Goal: Task Accomplishment & Management: Manage account settings

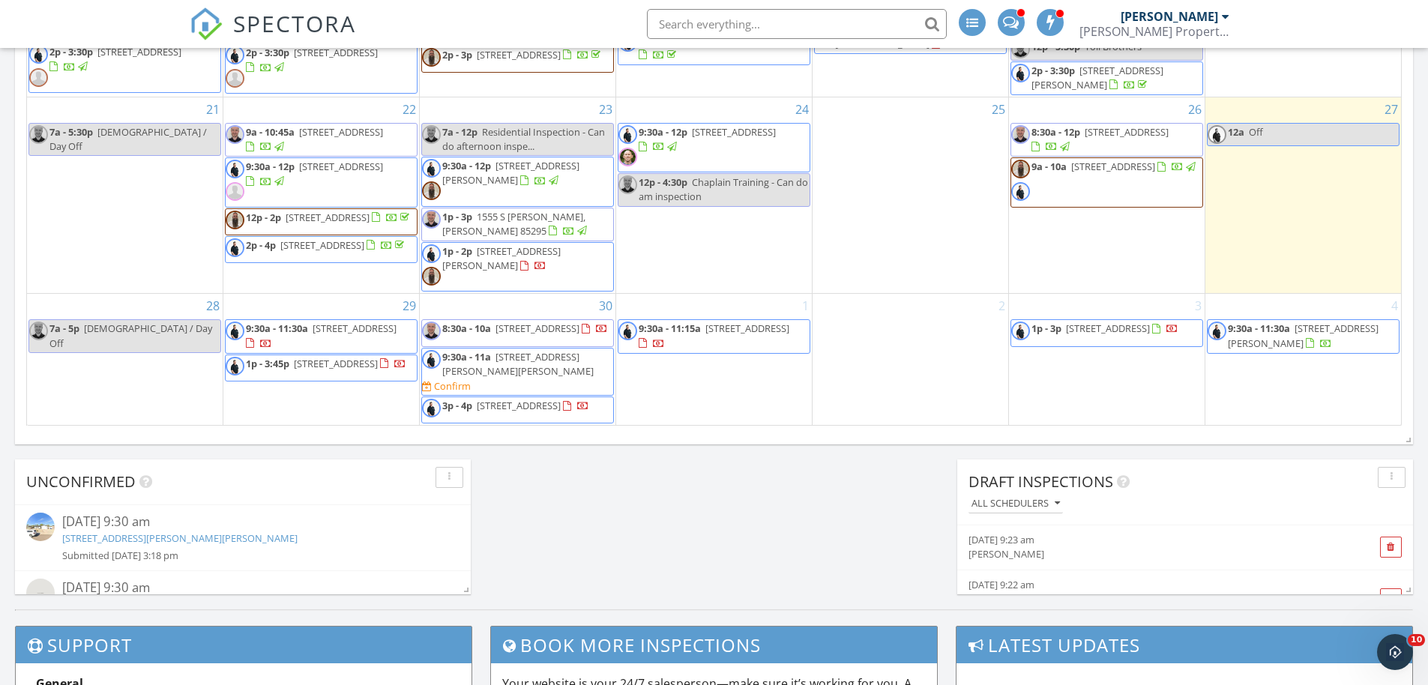
scroll to position [1044, 0]
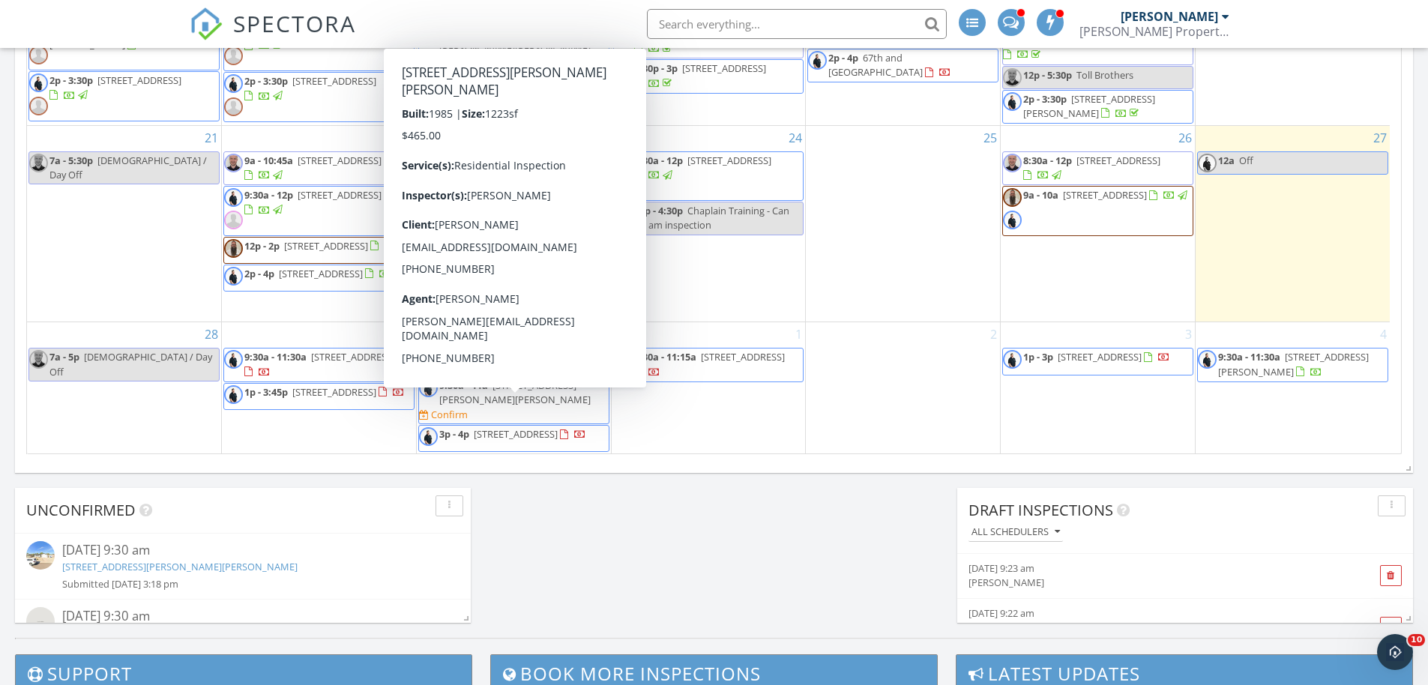
click at [558, 406] on span "638 W Barrow Dr, Chandler 85225" at bounding box center [514, 393] width 151 height 28
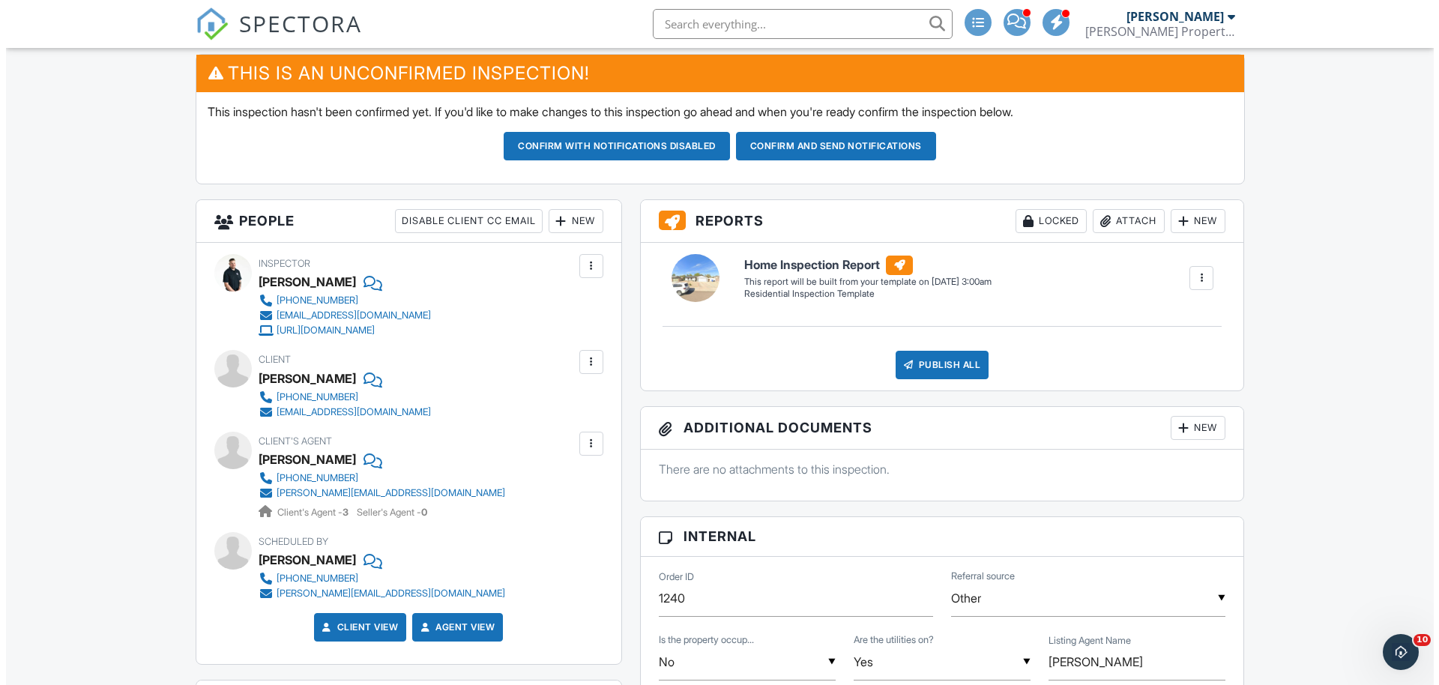
scroll to position [362, 0]
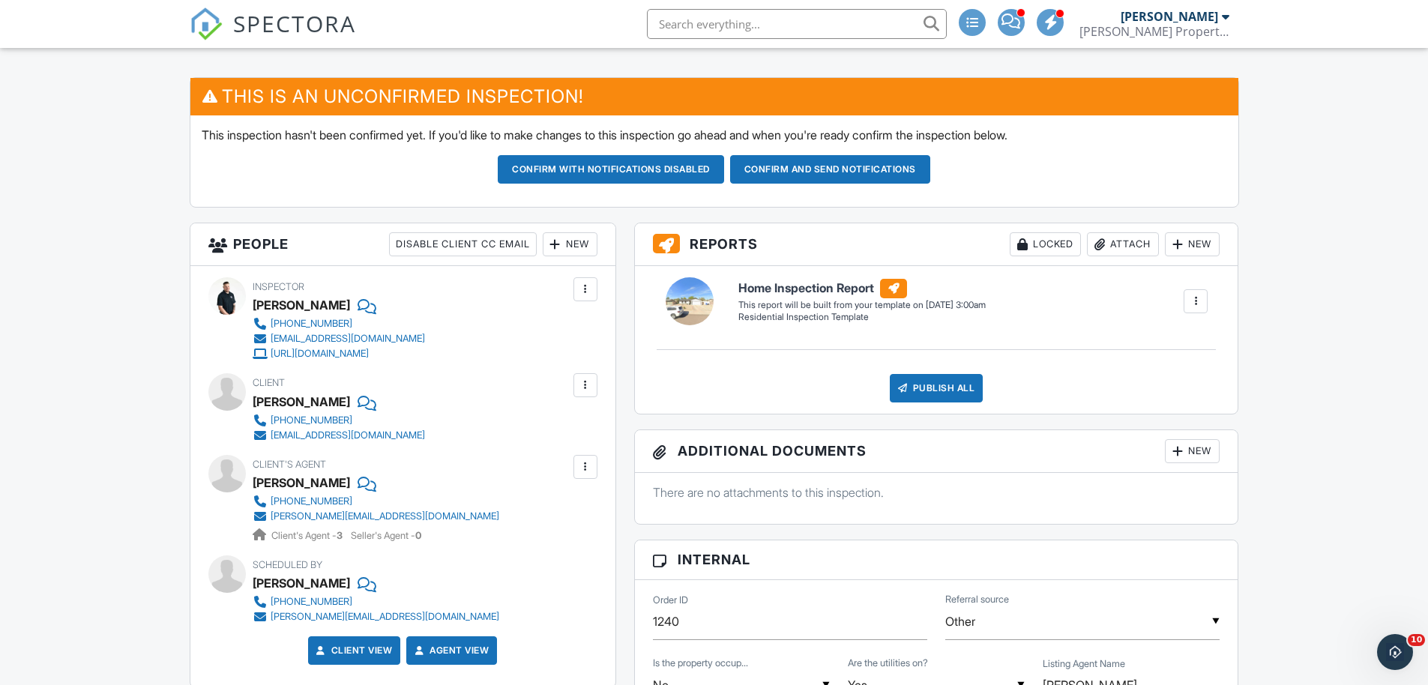
click at [573, 253] on div "New" at bounding box center [570, 244] width 55 height 24
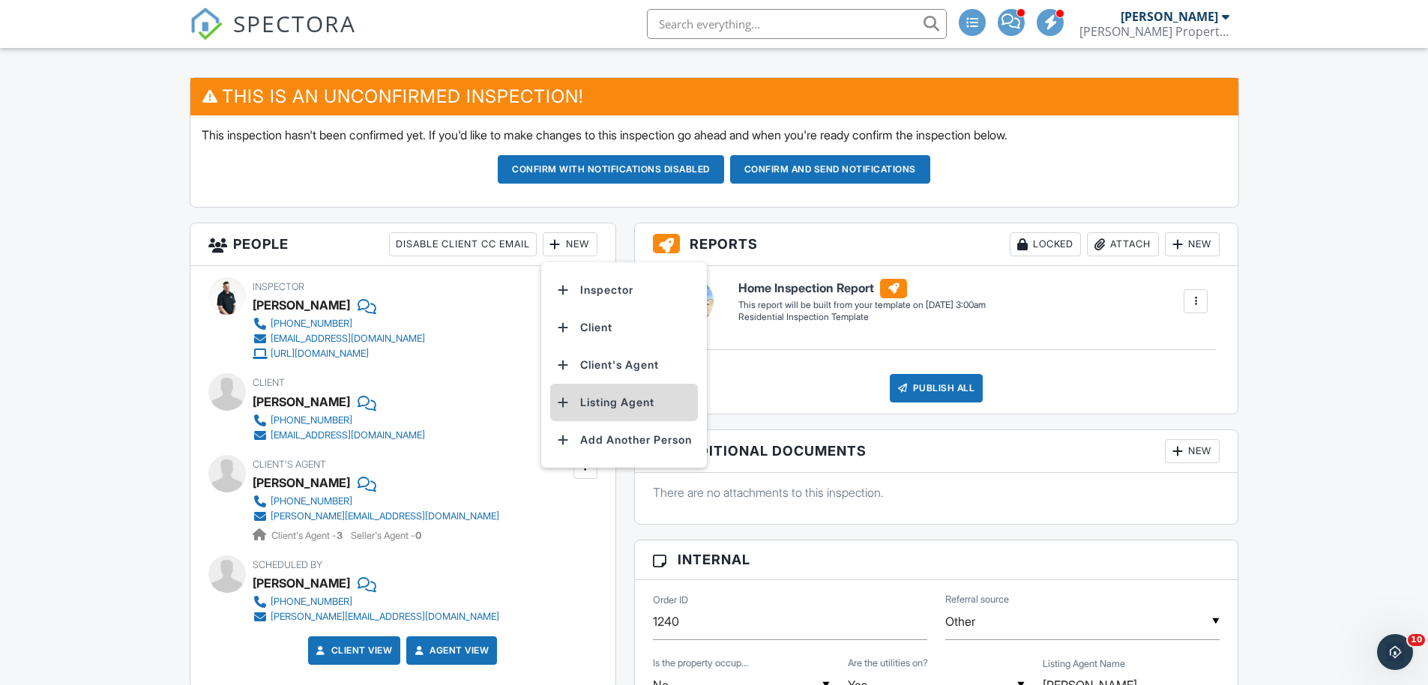
click at [600, 404] on li "Listing Agent" at bounding box center [624, 402] width 148 height 37
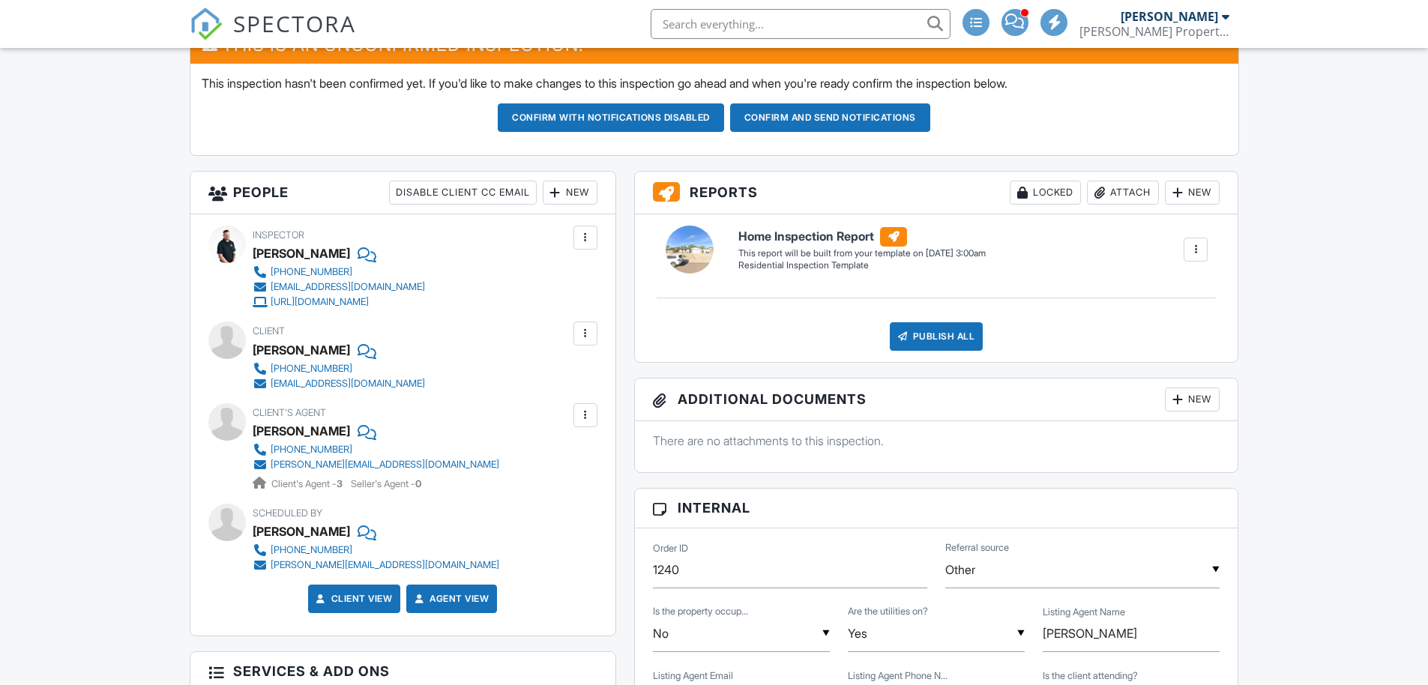
scroll to position [661, 0]
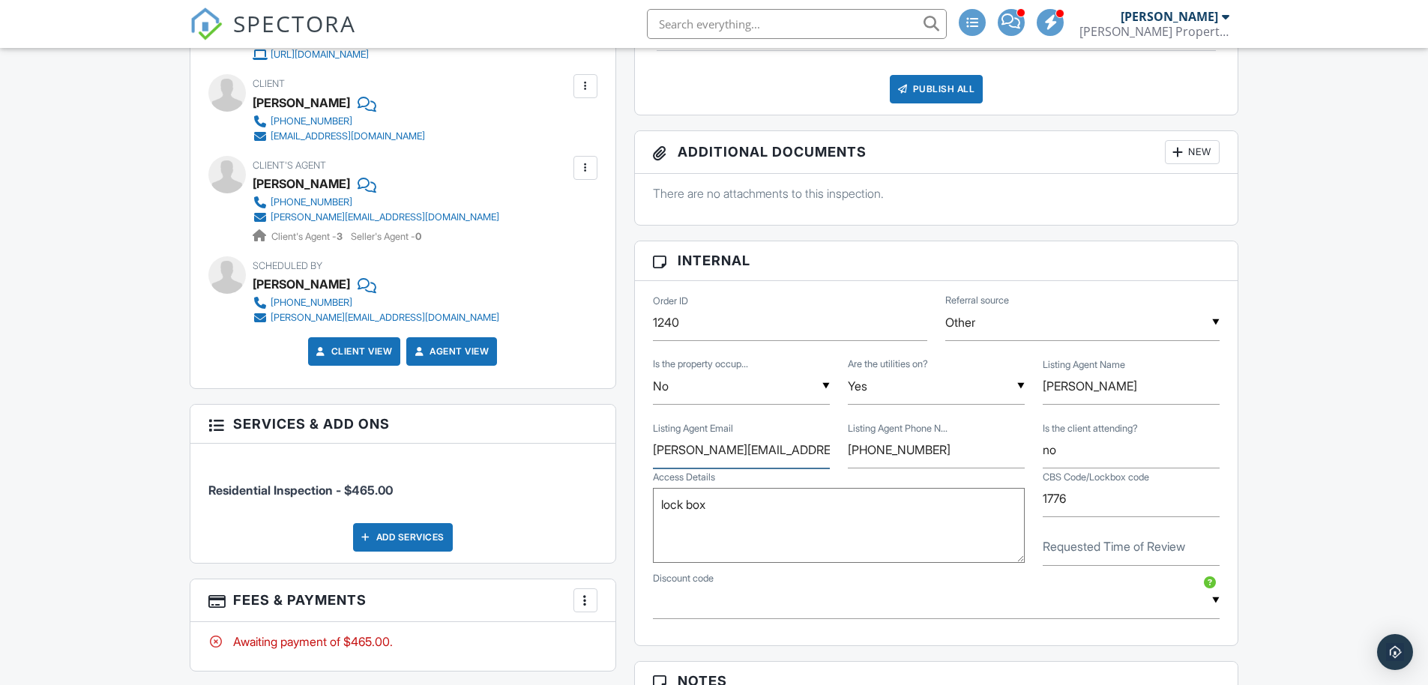
click at [724, 461] on input "[PERSON_NAME][EMAIL_ADDRESS][DOMAIN_NAME]" at bounding box center [741, 450] width 177 height 37
click at [725, 457] on input "[PERSON_NAME][EMAIL_ADDRESS][DOMAIN_NAME]" at bounding box center [741, 450] width 177 height 37
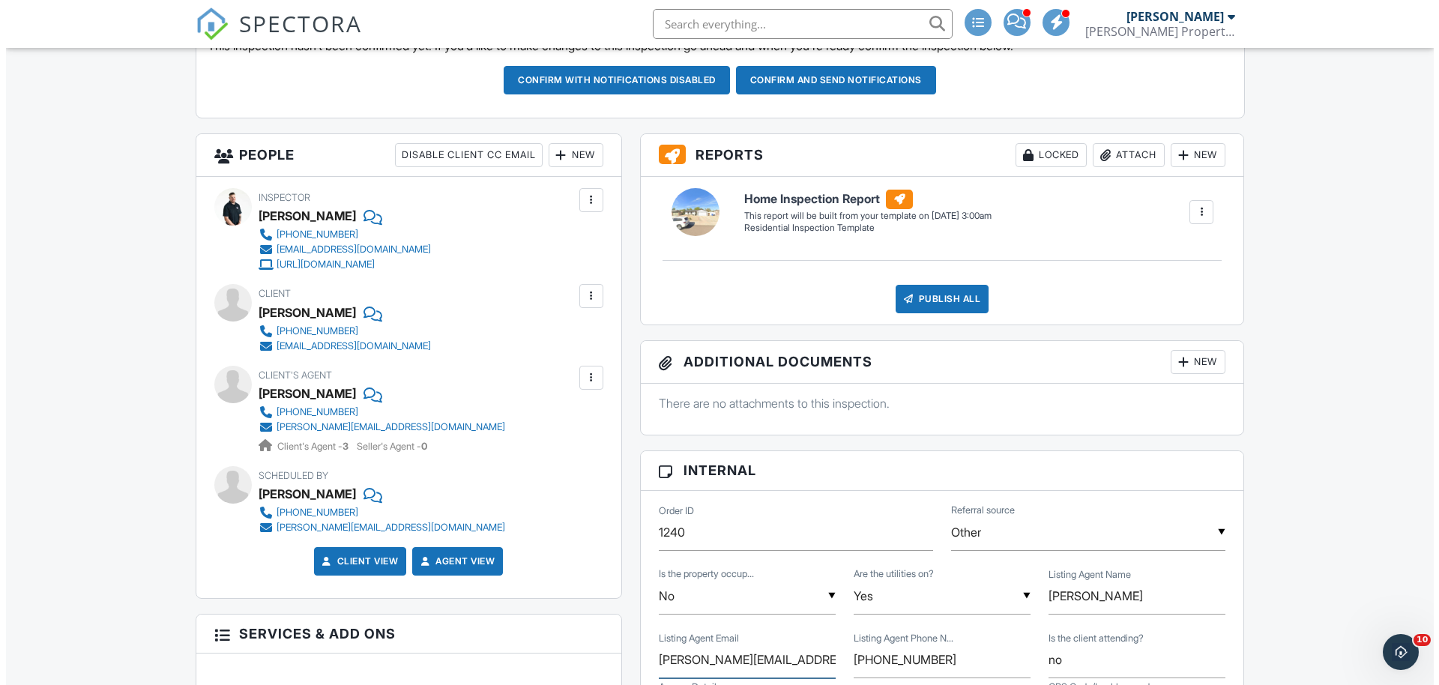
scroll to position [452, 0]
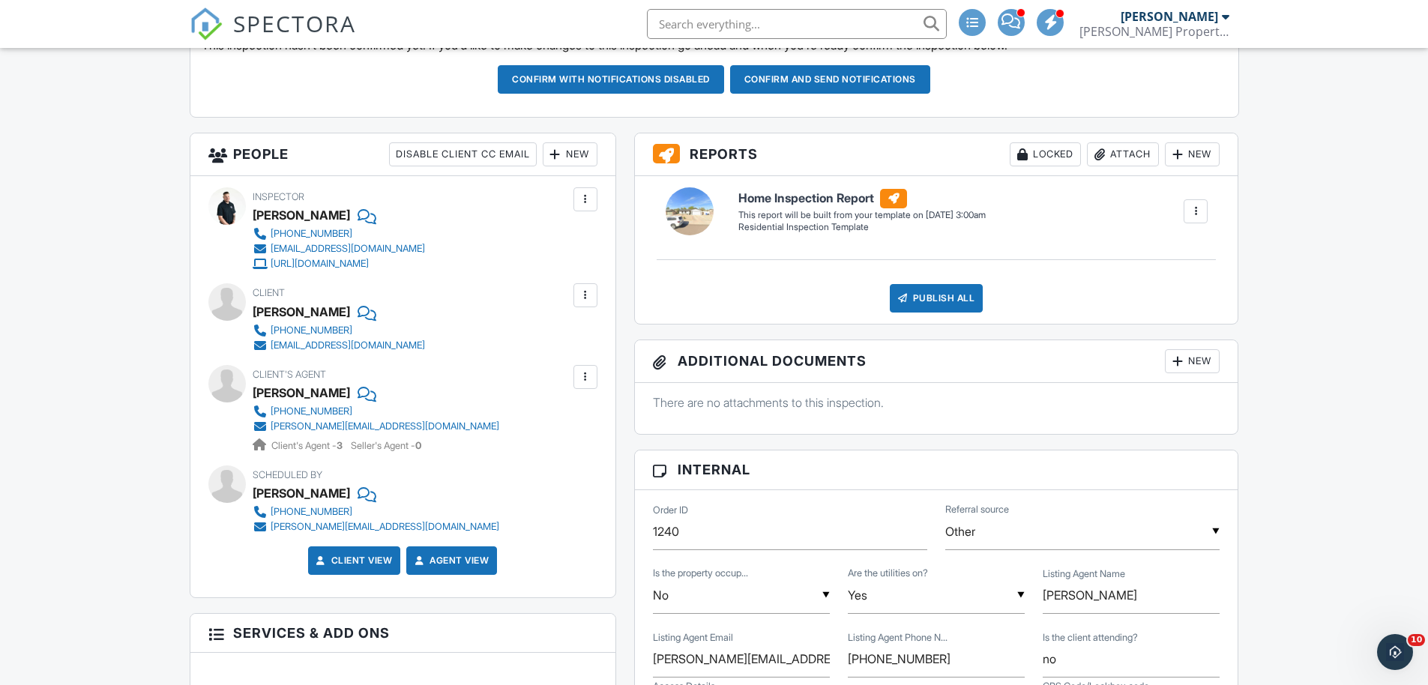
click at [572, 155] on div "New" at bounding box center [570, 154] width 55 height 24
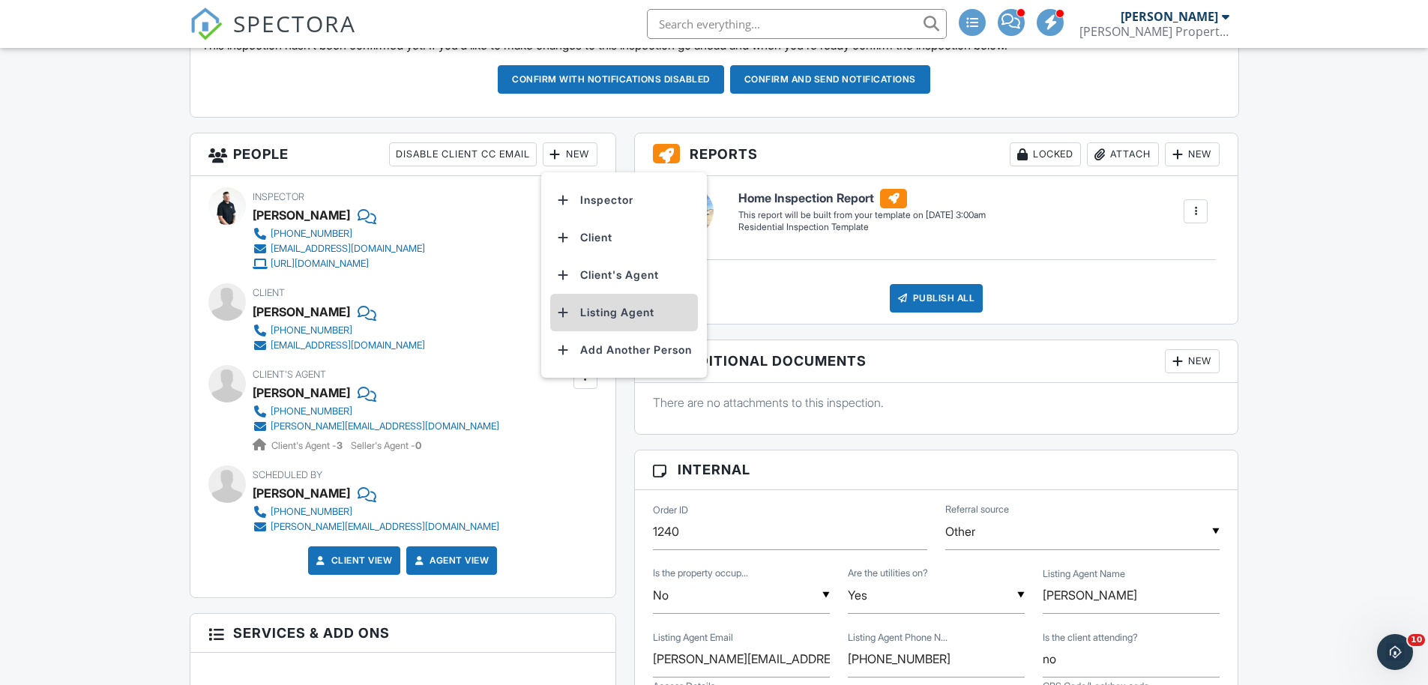
click at [607, 308] on li "Listing Agent" at bounding box center [624, 312] width 148 height 37
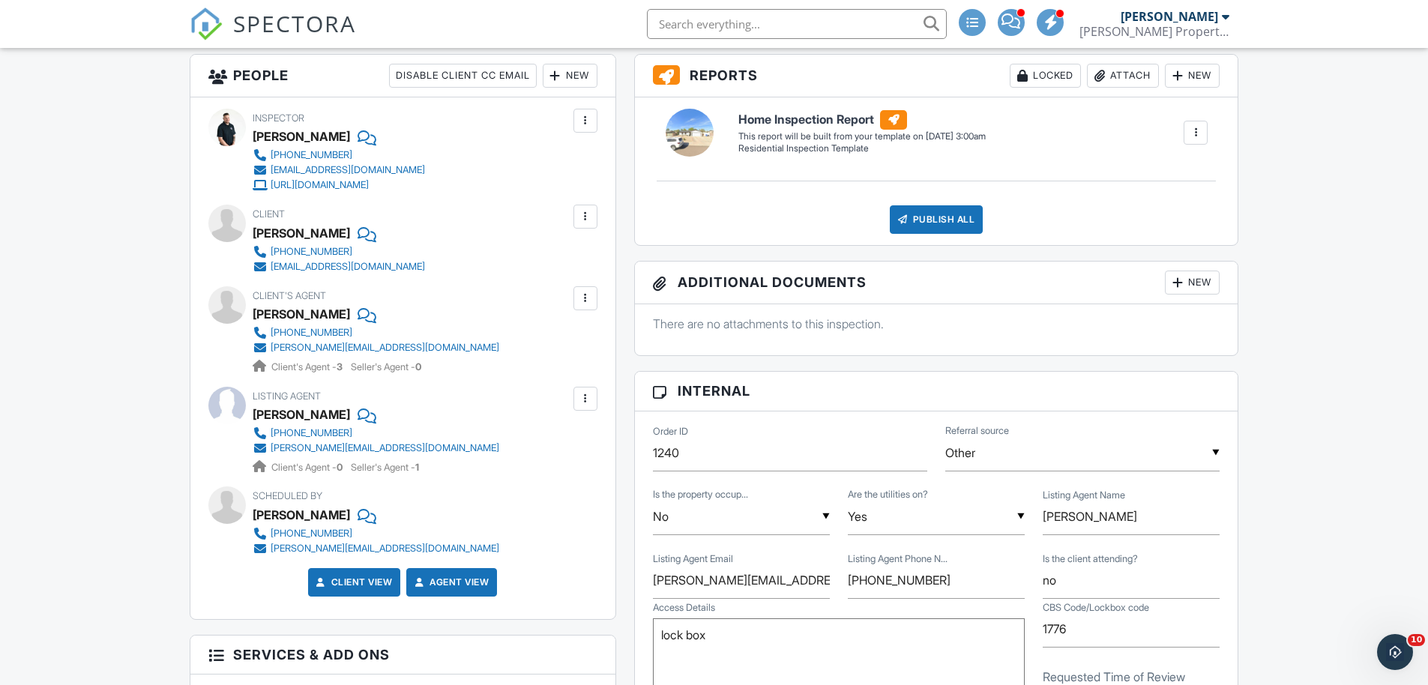
scroll to position [220, 0]
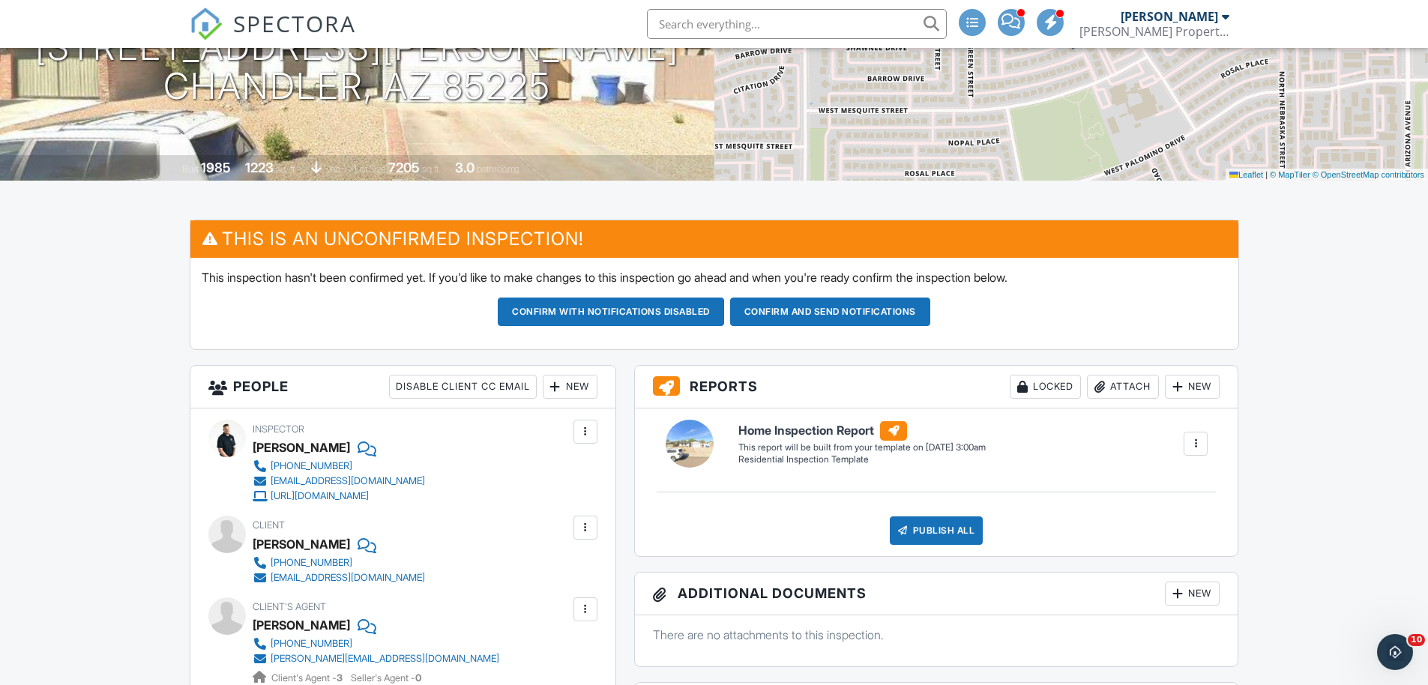
click at [855, 303] on button "Confirm and send notifications" at bounding box center [830, 312] width 200 height 28
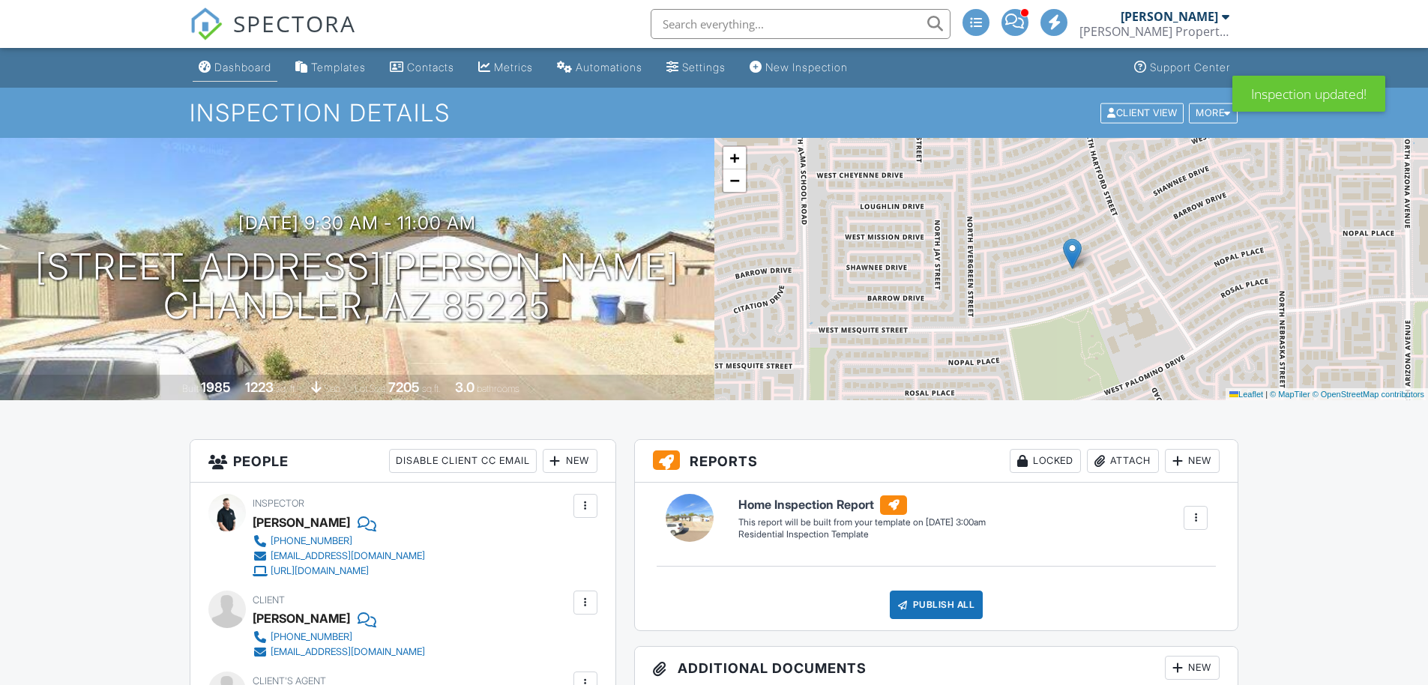
click at [228, 75] on link "Dashboard" at bounding box center [235, 68] width 85 height 28
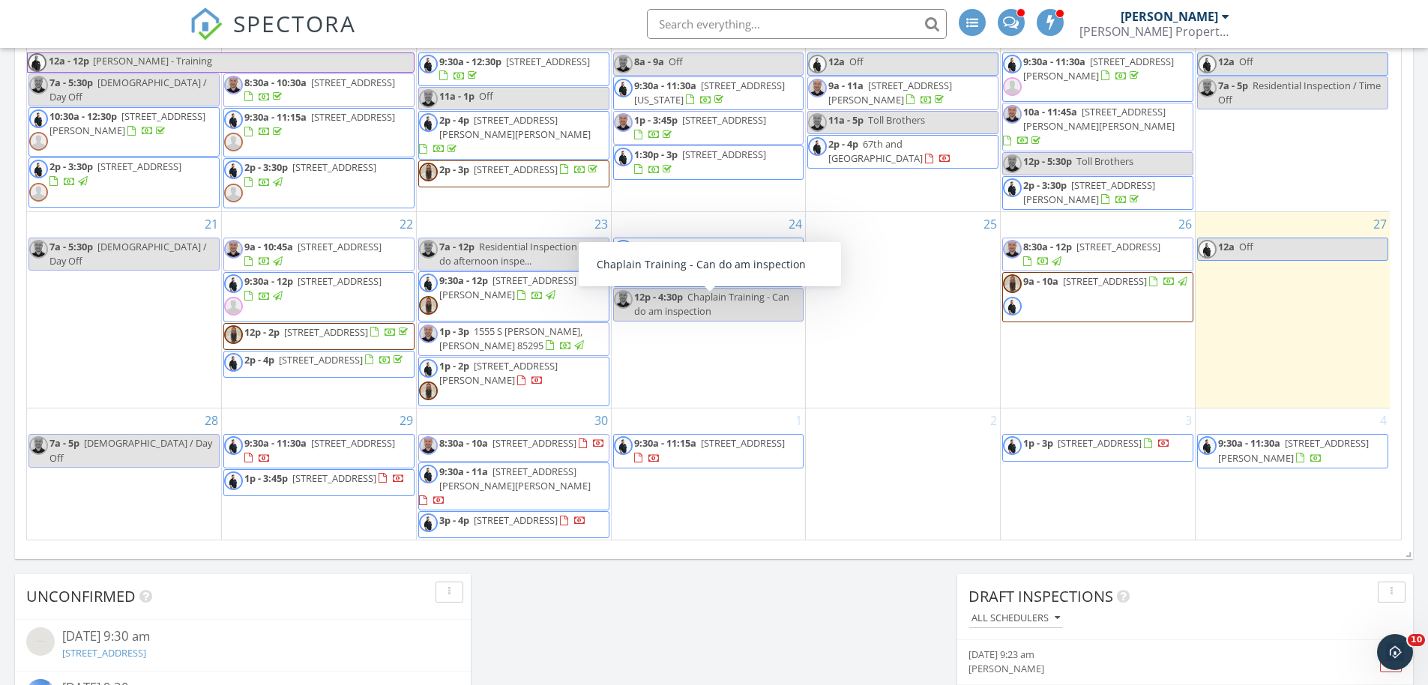
scroll to position [365, 0]
